Goal: Communication & Community: Answer question/provide support

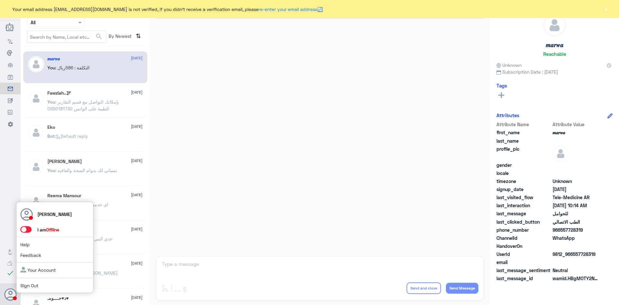
click at [10, 294] on use at bounding box center [11, 294] width 12 height 12
click at [24, 228] on span at bounding box center [25, 229] width 11 height 6
click at [0, 0] on input "checkbox" at bounding box center [0, 0] width 0 height 0
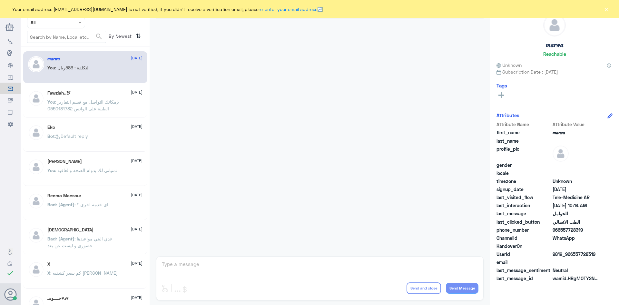
click at [62, 21] on input "text" at bounding box center [48, 22] width 35 height 7
click at [65, 26] on div "Agent Filter All" at bounding box center [56, 23] width 58 height 12
click at [67, 22] on div at bounding box center [55, 22] width 57 height 7
click at [64, 40] on div "All" at bounding box center [56, 38] width 58 height 12
click at [89, 107] on span ": بإمكانك التواصل مع قسم التقارير الطبية على الواتس 0550181732" at bounding box center [83, 105] width 72 height 12
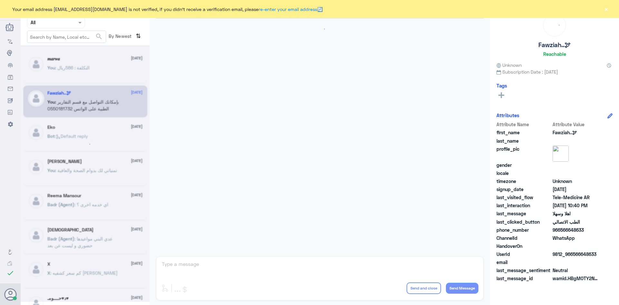
scroll to position [321, 0]
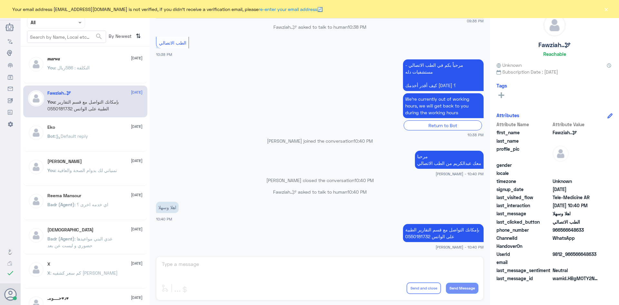
click at [84, 133] on p "Bot : Default reply" at bounding box center [67, 140] width 41 height 16
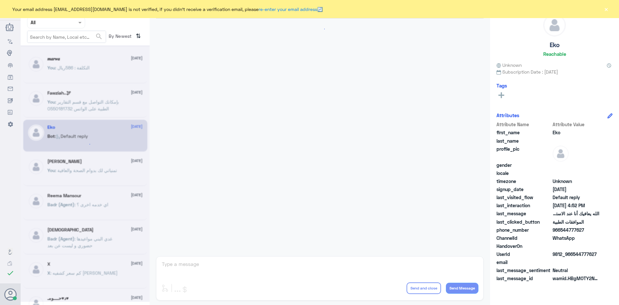
scroll to position [616, 0]
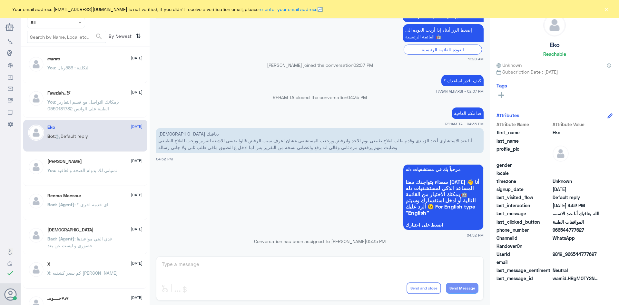
click at [79, 74] on p "You : التكلفة : 586ريال" at bounding box center [68, 72] width 42 height 16
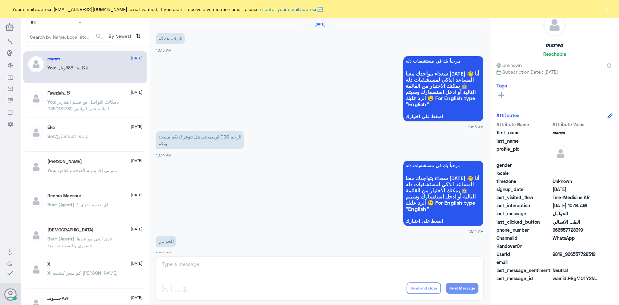
scroll to position [326, 0]
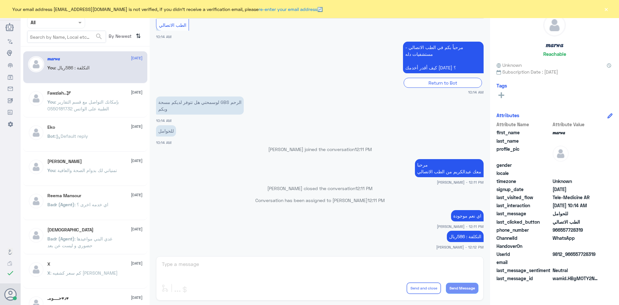
click at [604, 6] on button "×" at bounding box center [606, 9] width 6 height 6
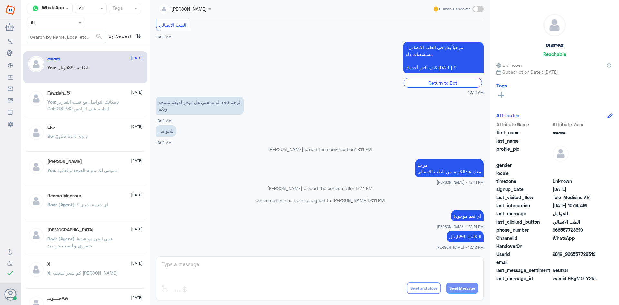
click at [53, 20] on input "text" at bounding box center [48, 22] width 35 height 7
click at [48, 61] on div "Your Inbox" at bounding box center [56, 65] width 58 height 15
click at [52, 23] on input "text" at bounding box center [48, 22] width 35 height 7
click at [46, 58] on Inbox "Your Inbox" at bounding box center [53, 56] width 23 height 5
